Goal: Navigation & Orientation: Find specific page/section

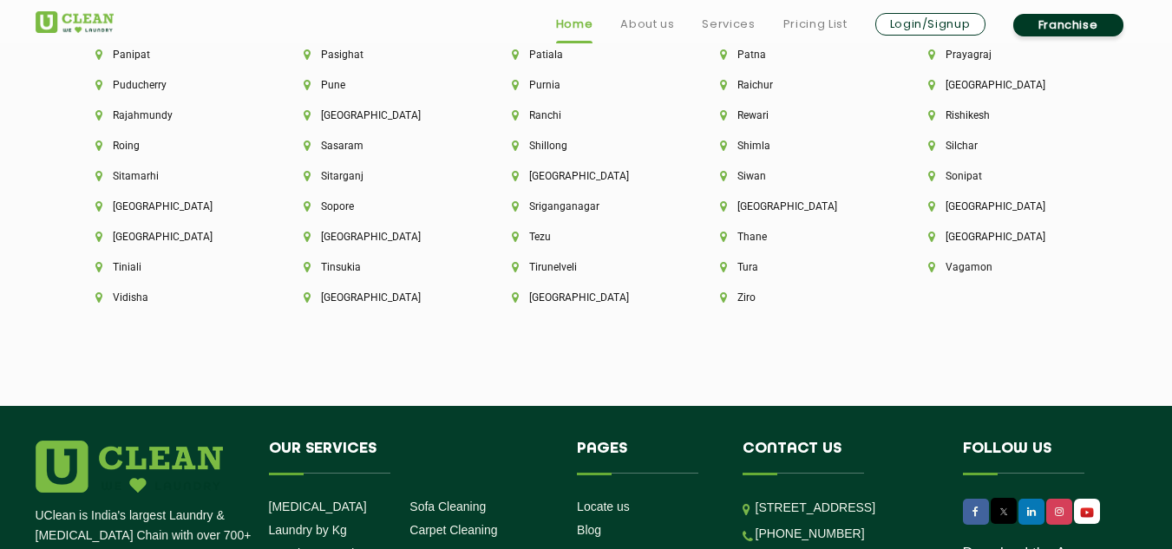
scroll to position [4934, 0]
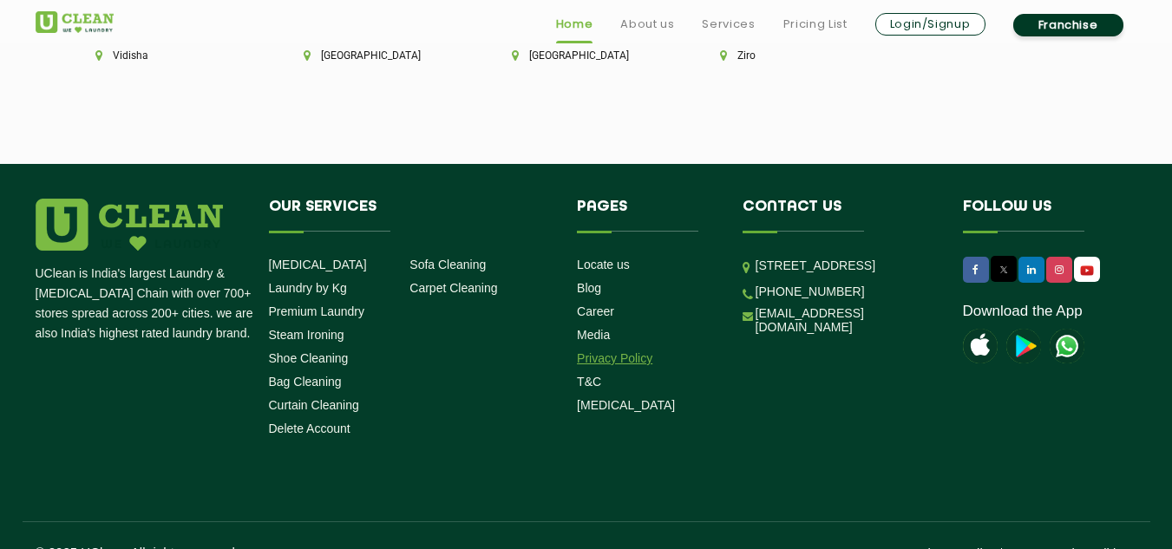
click at [611, 351] on link "Privacy Policy" at bounding box center [614, 358] width 75 height 14
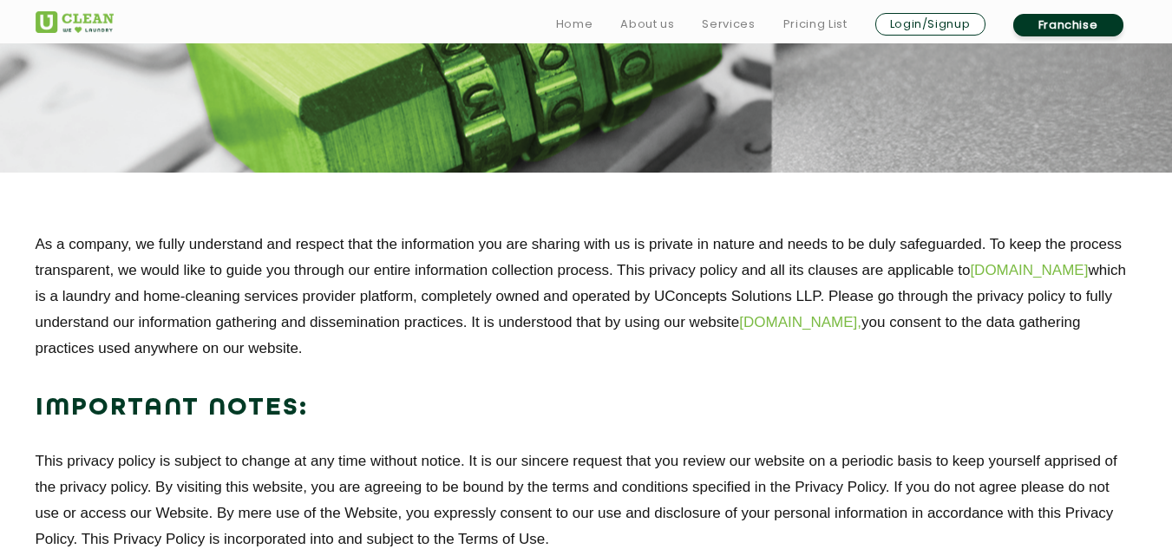
scroll to position [3027, 0]
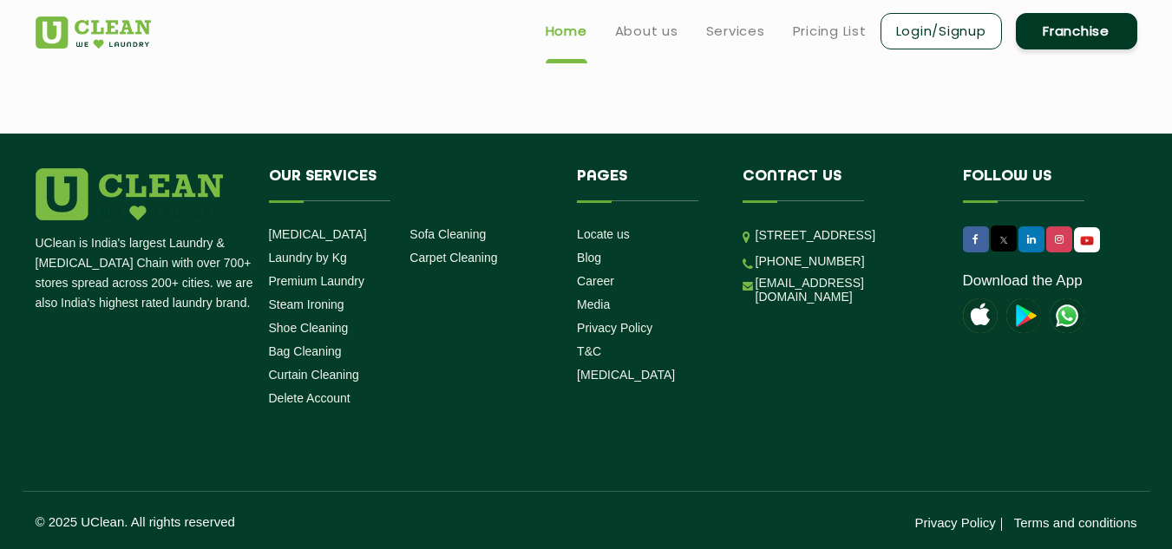
scroll to position [1244, 0]
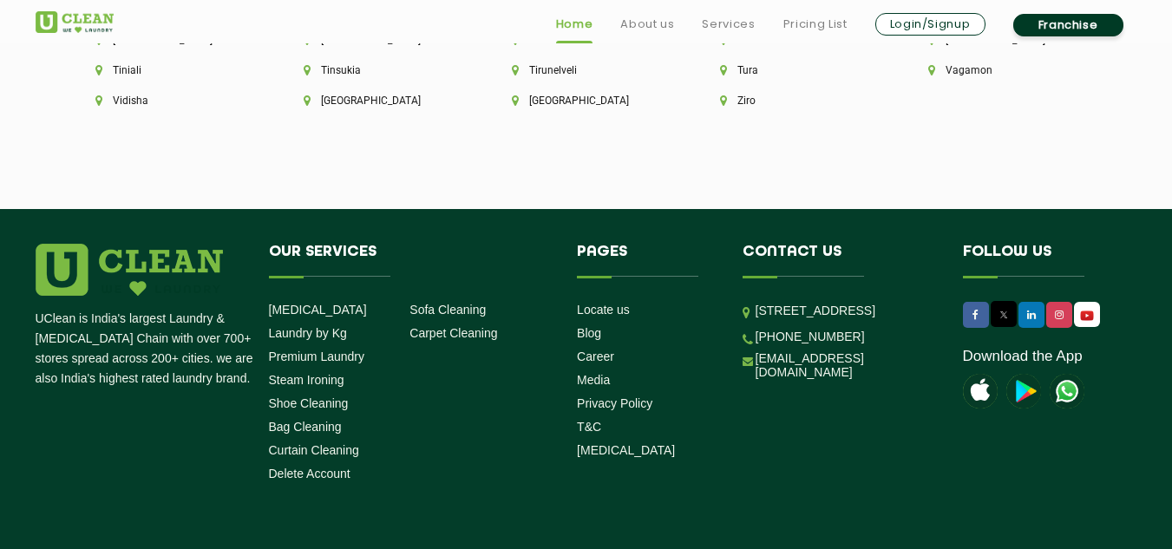
scroll to position [4934, 0]
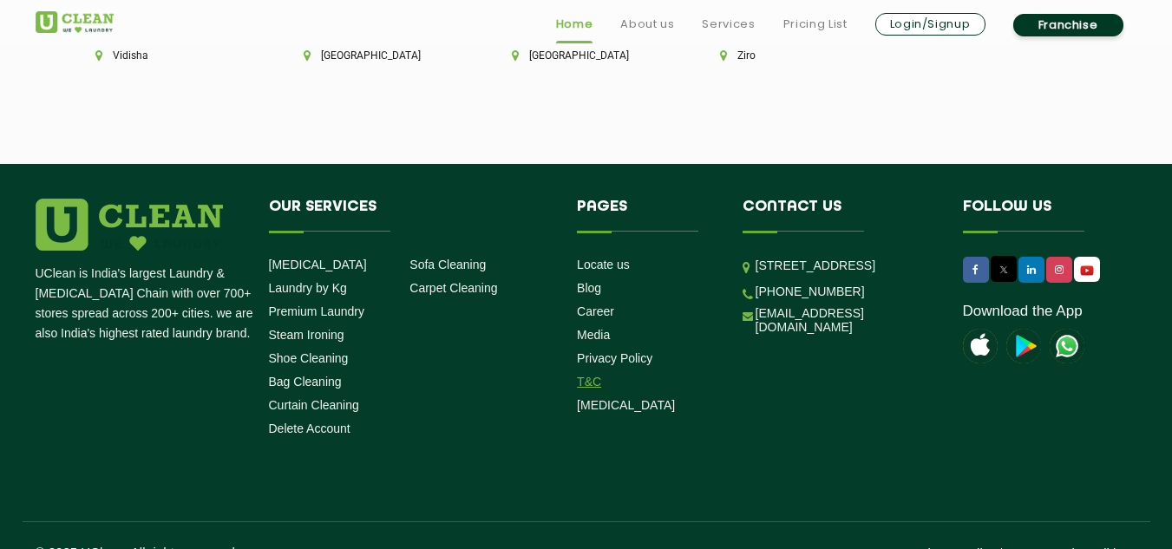
click at [595, 375] on link "T&C" at bounding box center [589, 382] width 24 height 14
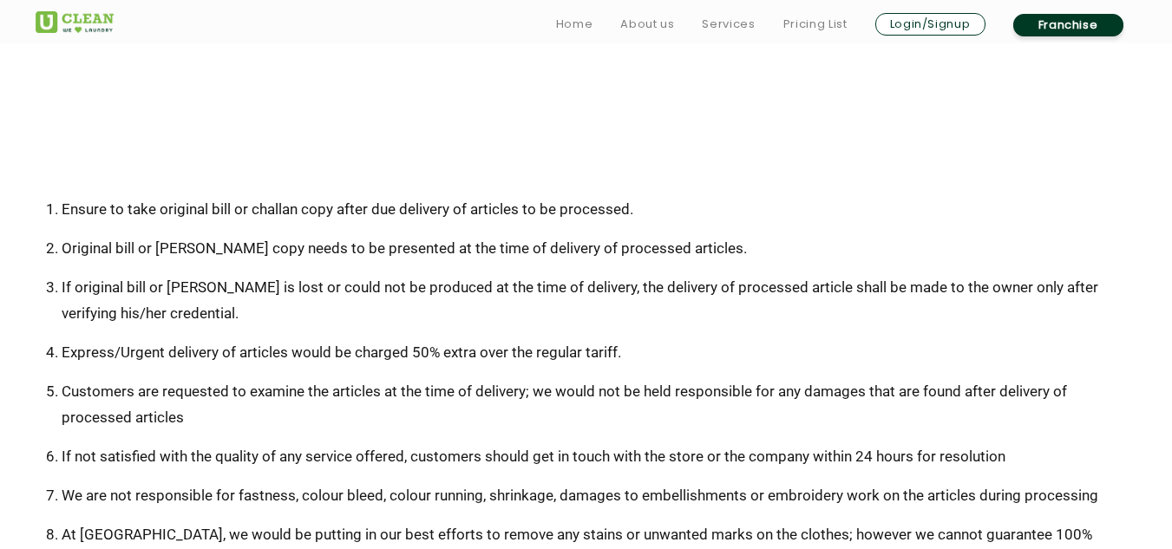
scroll to position [310, 0]
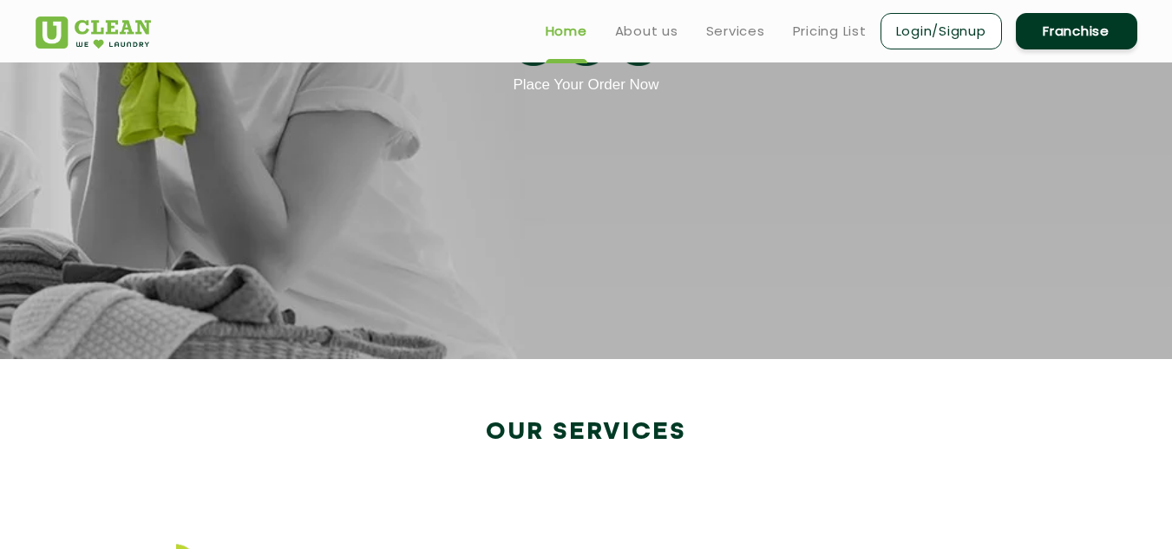
scroll to position [2994, 0]
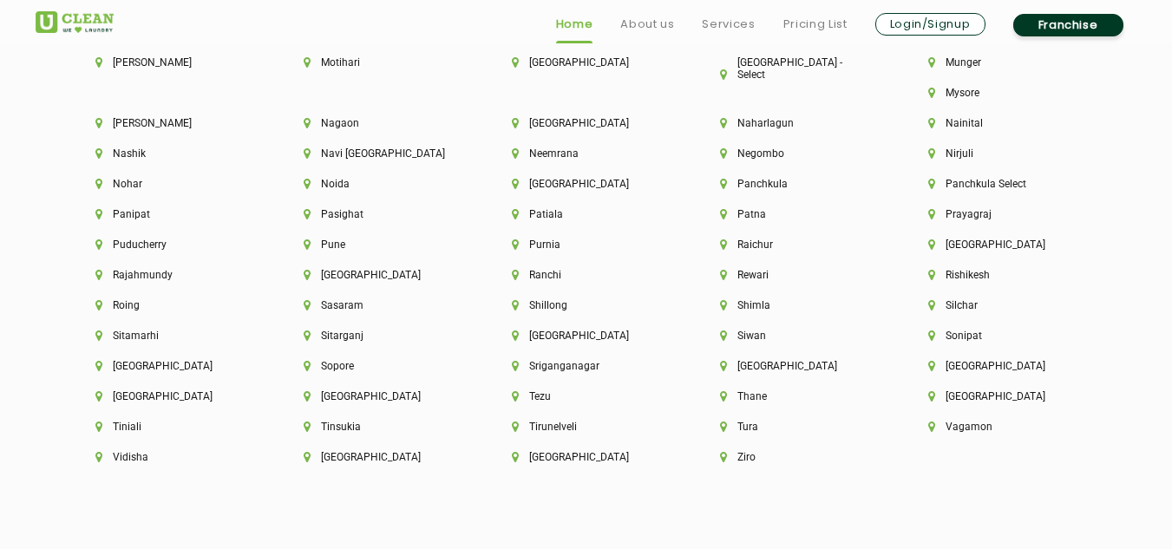
scroll to position [4611, 0]
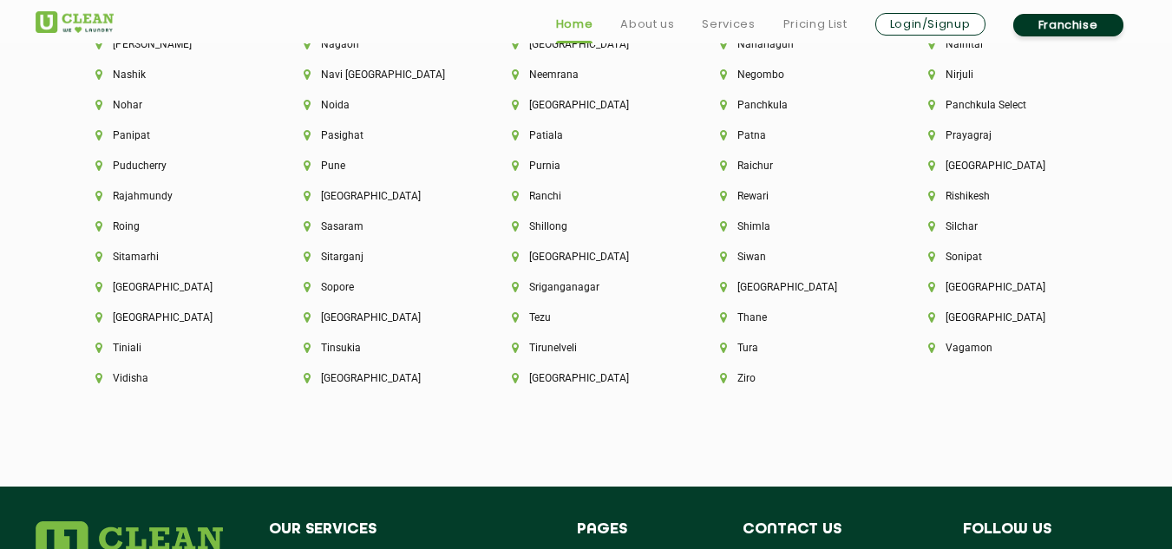
click at [908, 31] on link "Login/Signup" at bounding box center [930, 24] width 110 height 23
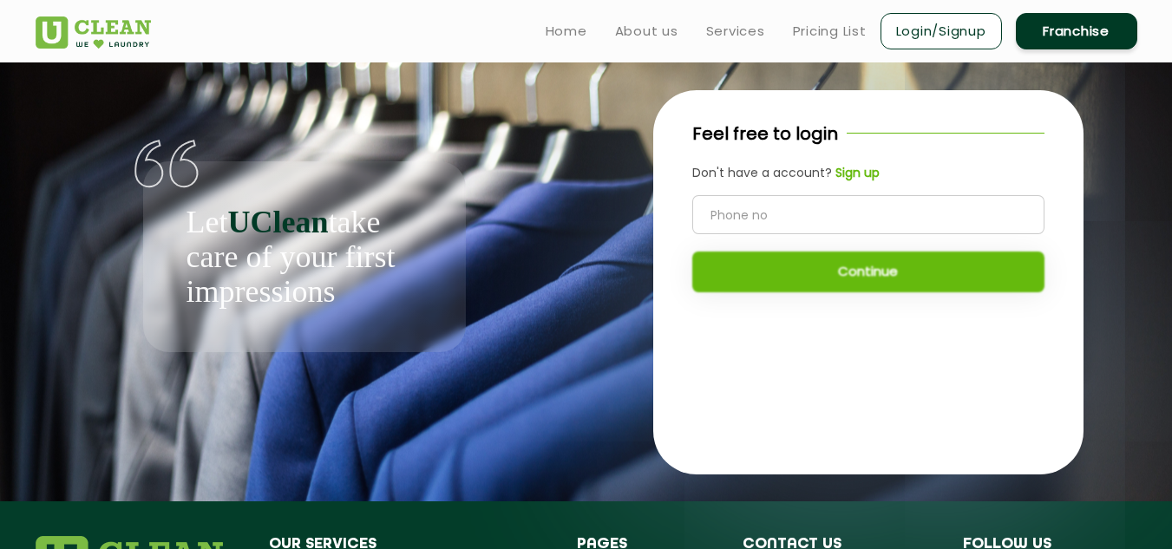
scroll to position [2995, 0]
